Goal: Transaction & Acquisition: Purchase product/service

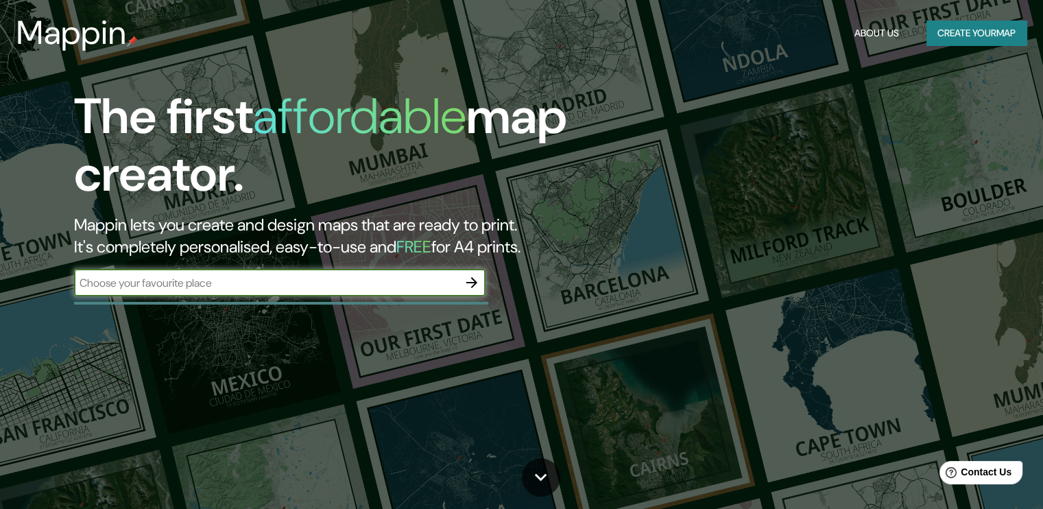
click at [429, 287] on input "text" at bounding box center [266, 283] width 384 height 16
click at [373, 281] on input "text" at bounding box center [266, 283] width 384 height 16
type input "[GEOGRAPHIC_DATA]"
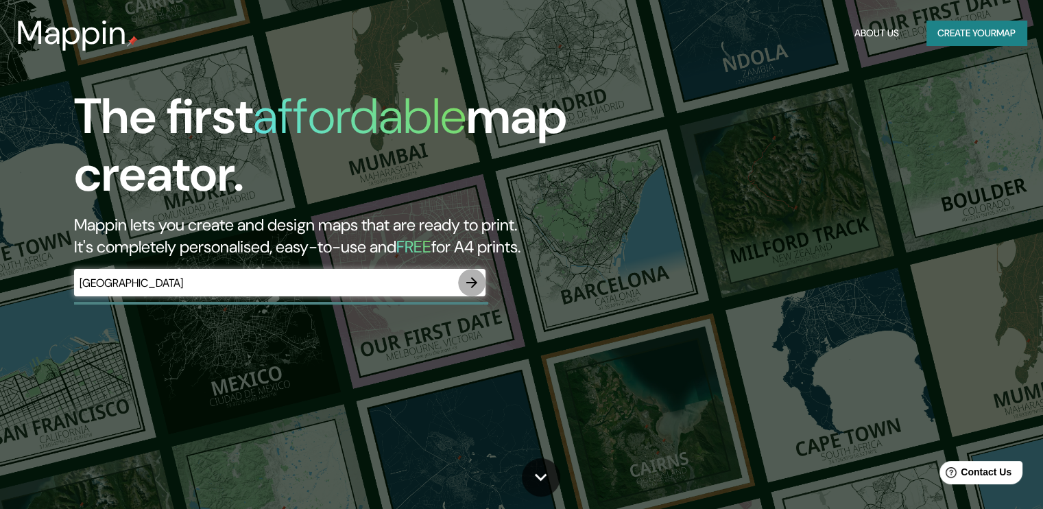
click at [474, 286] on icon "button" at bounding box center [472, 282] width 16 height 16
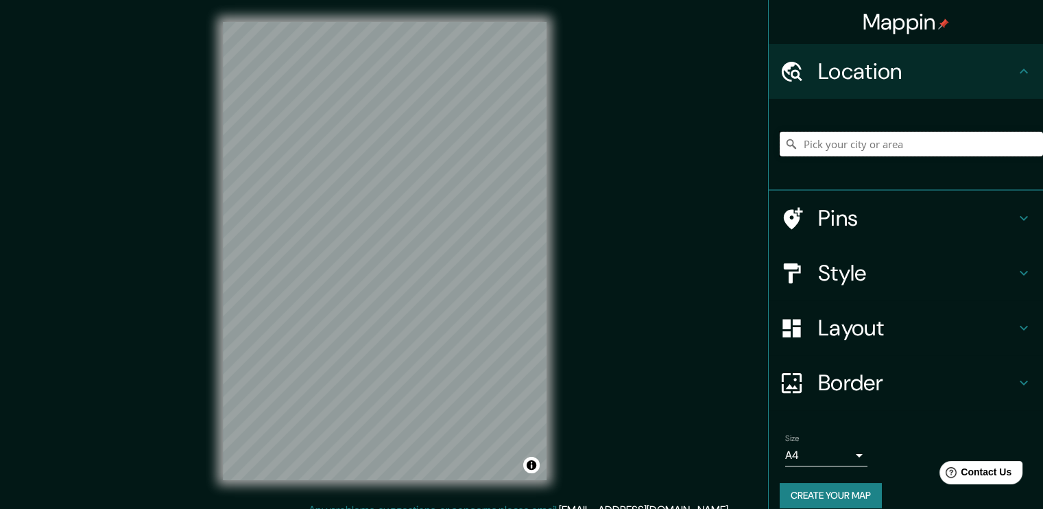
click at [840, 140] on input "Pick your city or area" at bounding box center [911, 144] width 263 height 25
click at [889, 154] on input "[GEOGRAPHIC_DATA], [GEOGRAPHIC_DATA]" at bounding box center [911, 144] width 263 height 25
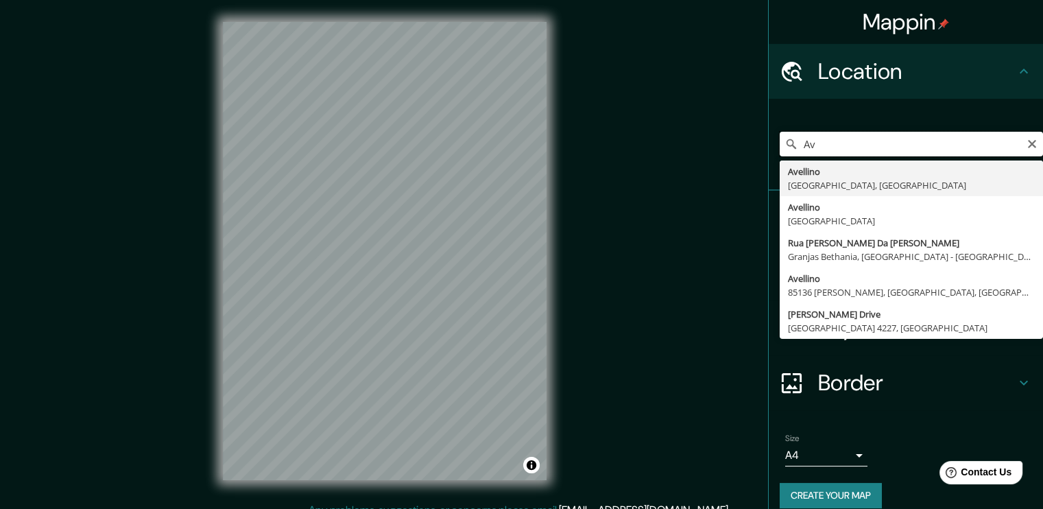
type input "A"
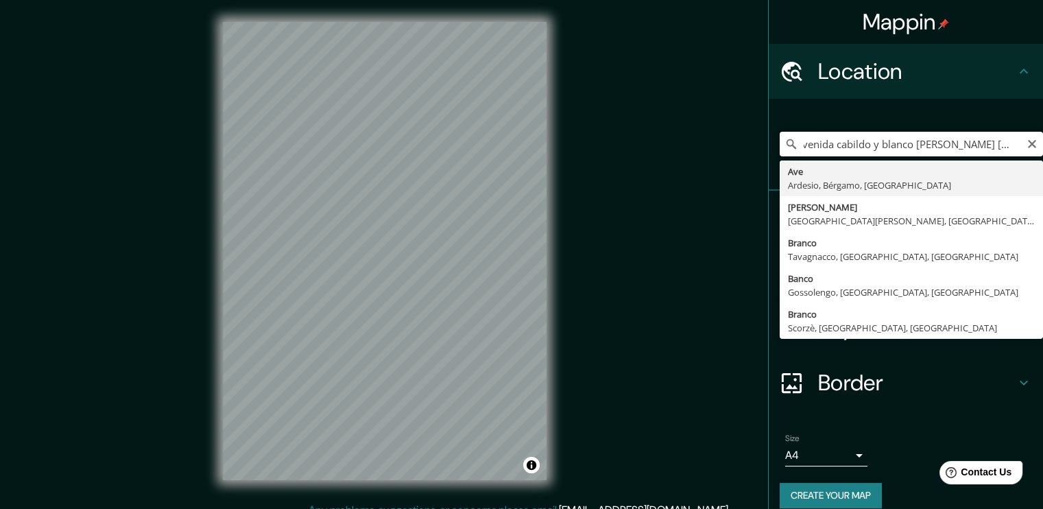
scroll to position [0, 12]
click at [945, 145] on input "avenida cabildo y blanco [PERSON_NAME] [GEOGRAPHIC_DATA]" at bounding box center [911, 144] width 263 height 25
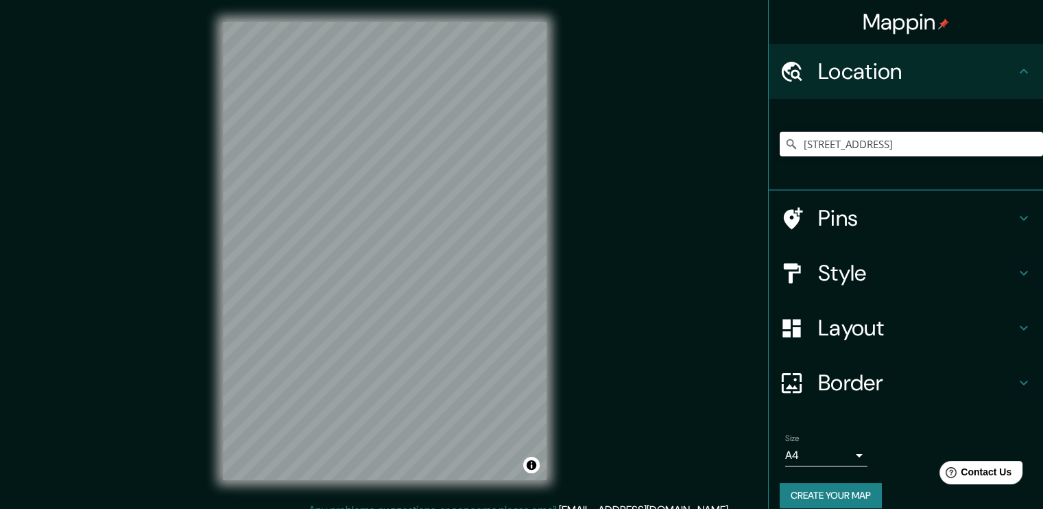
scroll to position [0, 0]
click at [867, 150] on input "[STREET_ADDRESS]" at bounding box center [911, 144] width 263 height 25
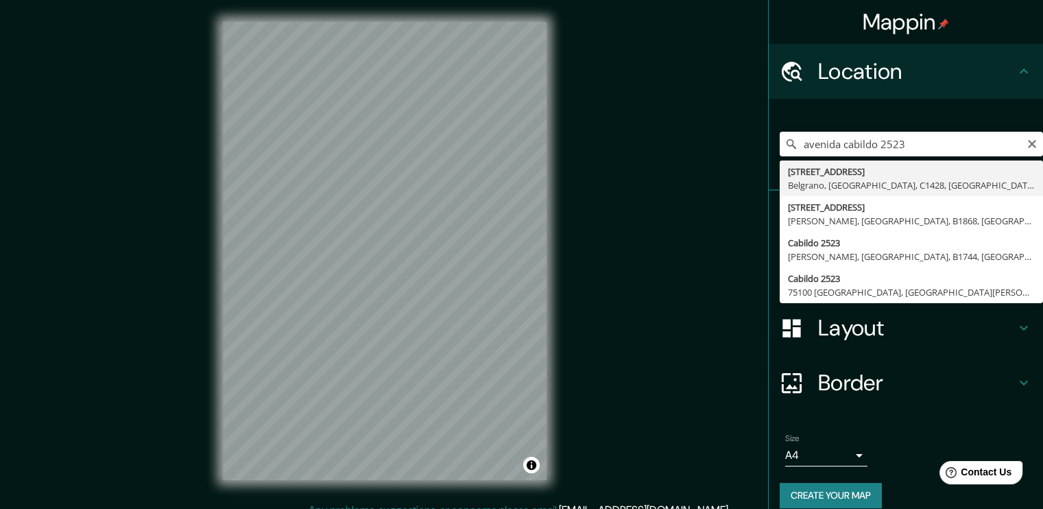
type input "[STREET_ADDRESS]"
